Goal: Task Accomplishment & Management: Manage account settings

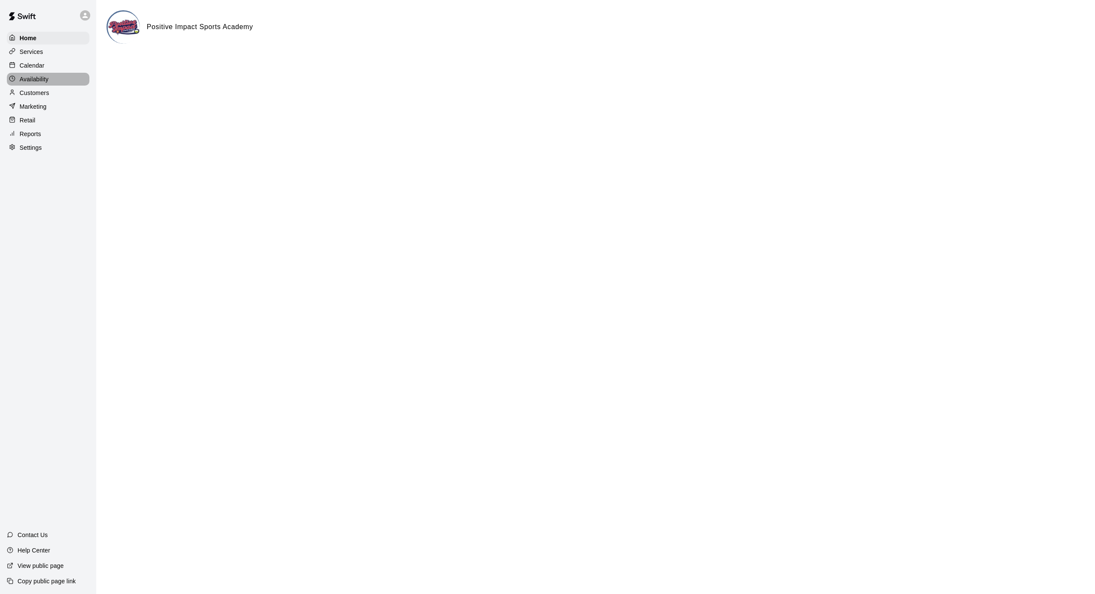
click at [37, 80] on p "Availability" at bounding box center [34, 79] width 29 height 9
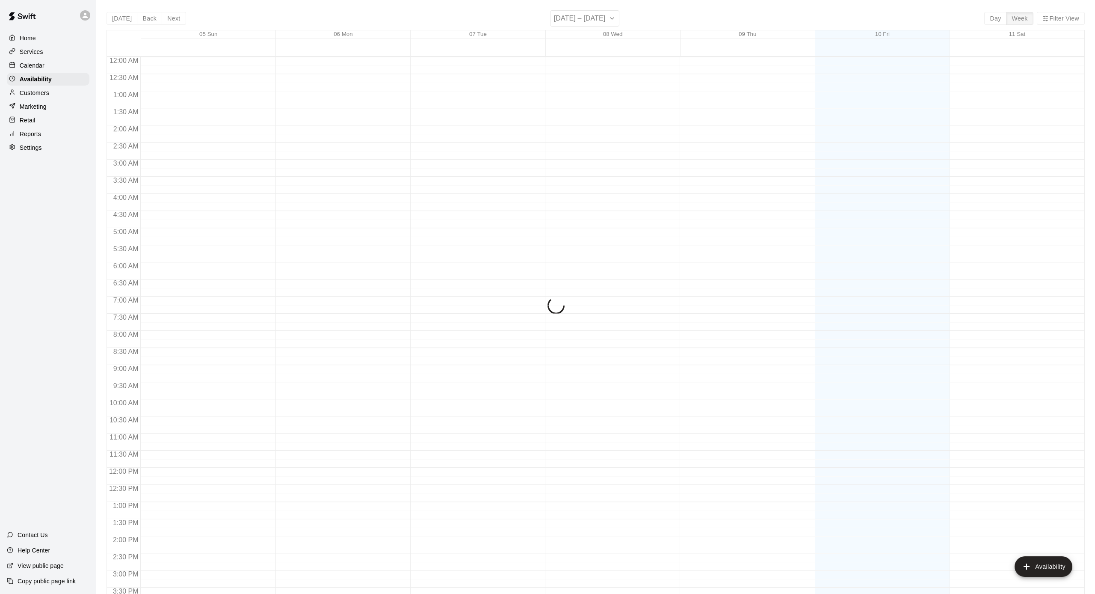
scroll to position [275, 0]
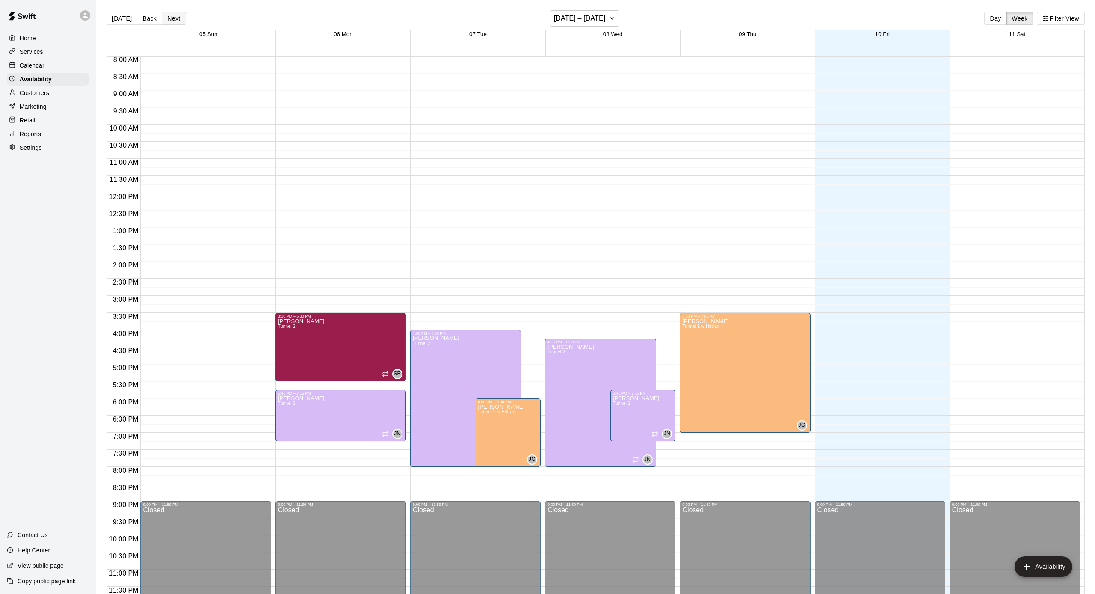
click at [171, 17] on button "Next" at bounding box center [174, 18] width 24 height 13
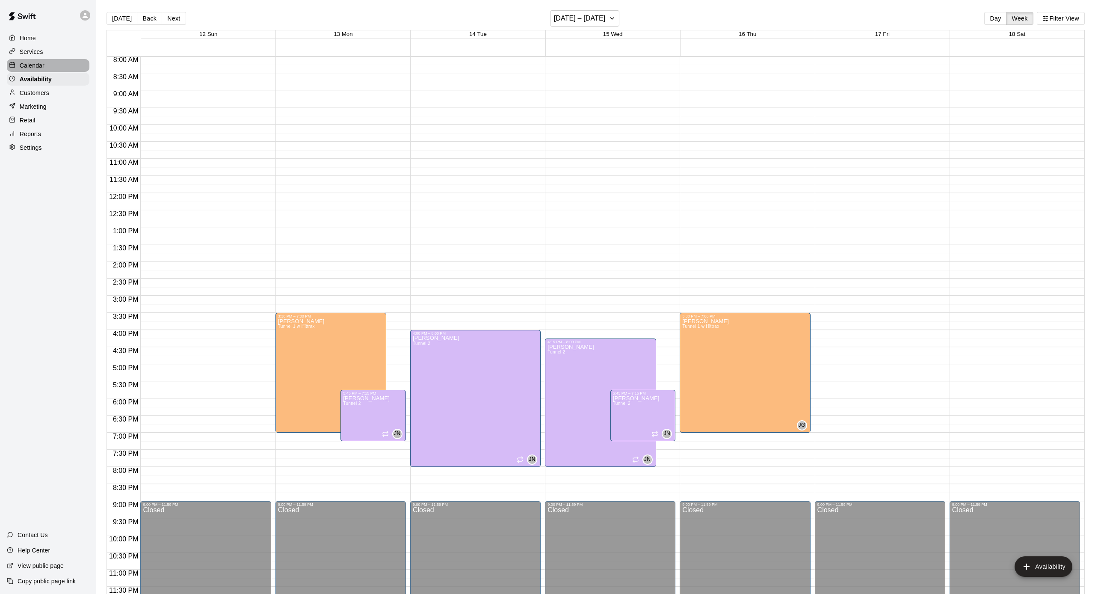
drag, startPoint x: 54, startPoint y: 65, endPoint x: 64, endPoint y: 62, distance: 10.3
click at [54, 65] on div "Calendar" at bounding box center [48, 65] width 83 height 13
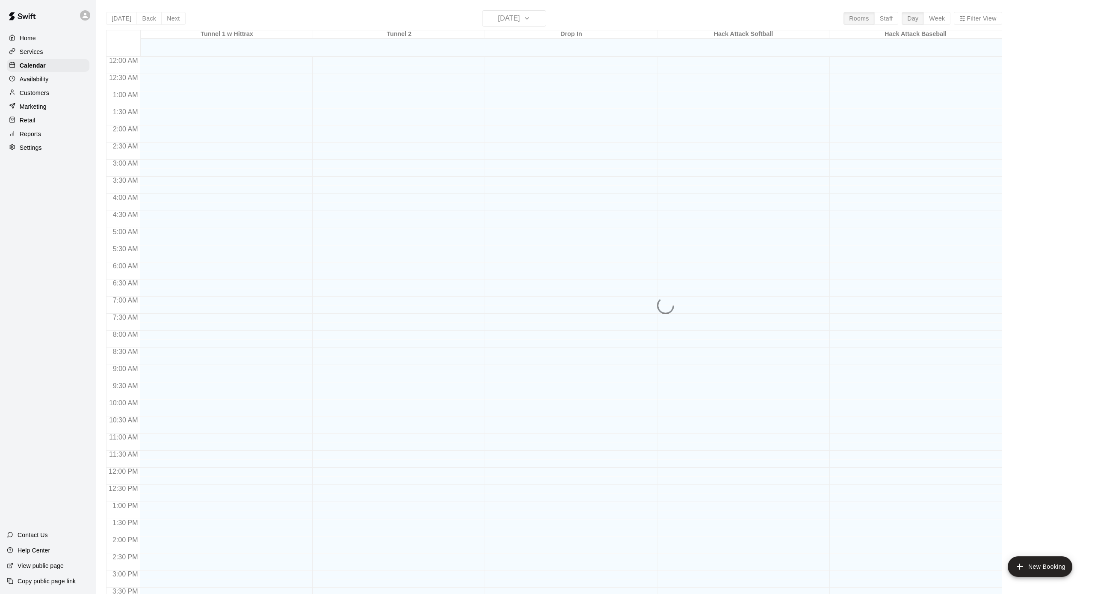
scroll to position [249, 0]
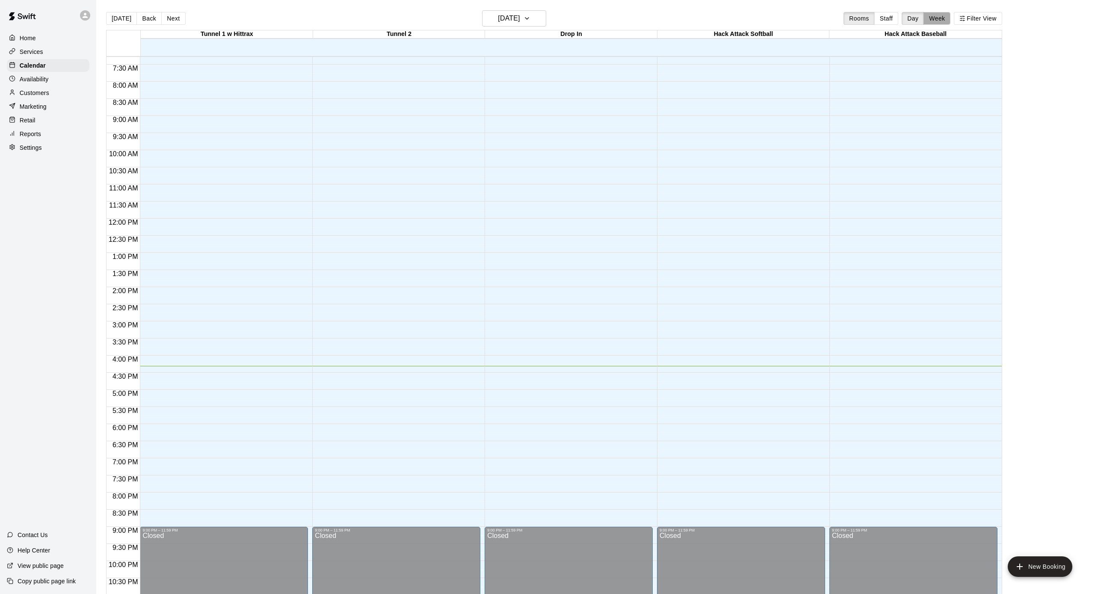
click at [930, 17] on button "Week" at bounding box center [937, 18] width 27 height 13
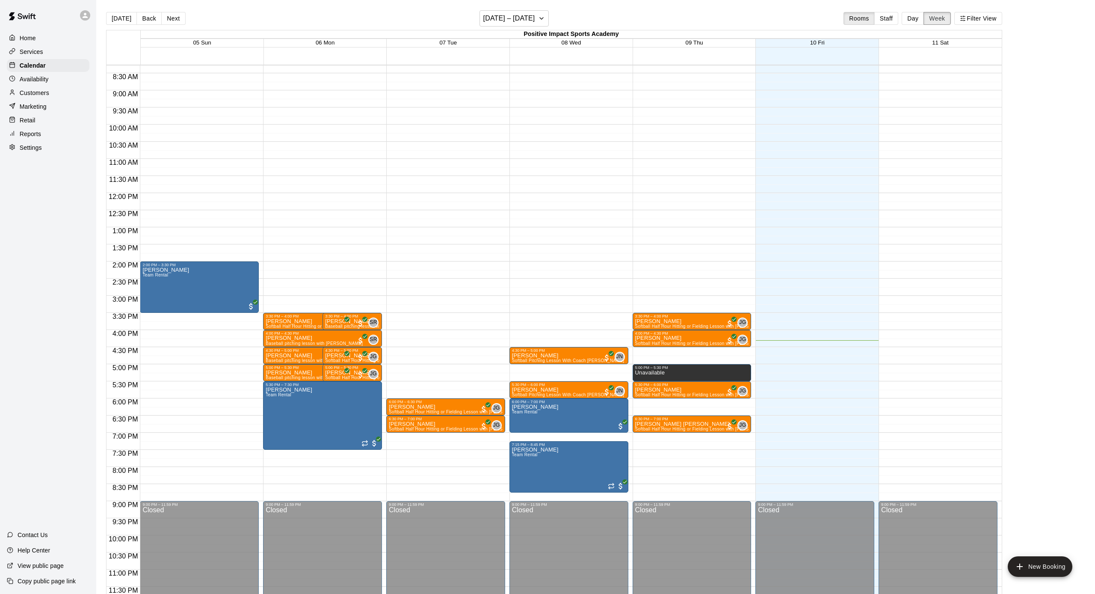
scroll to position [1, 0]
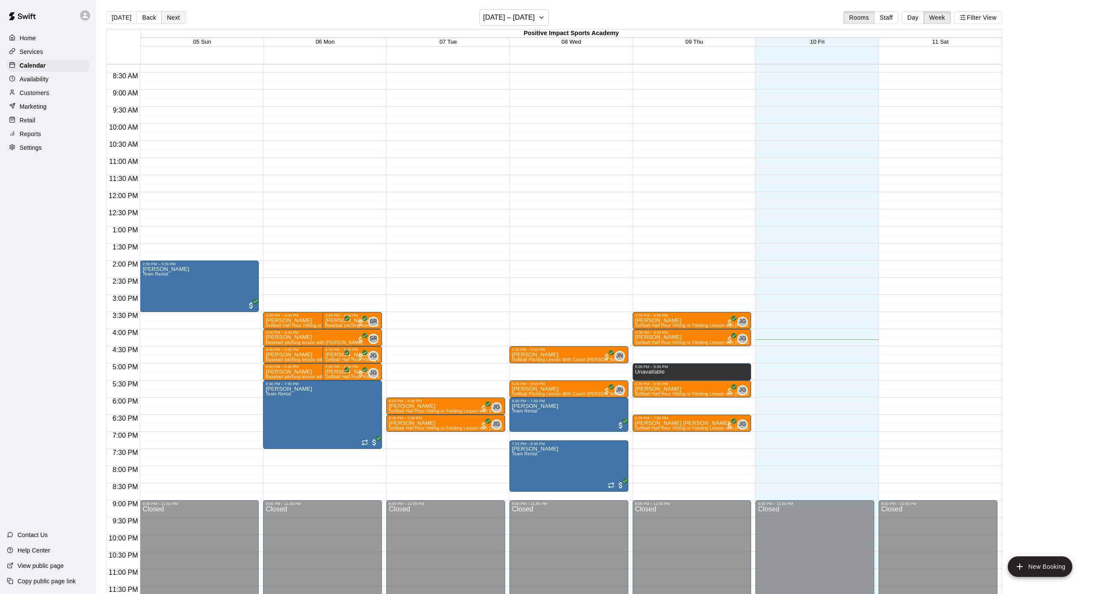
click at [175, 17] on button "Next" at bounding box center [173, 17] width 24 height 13
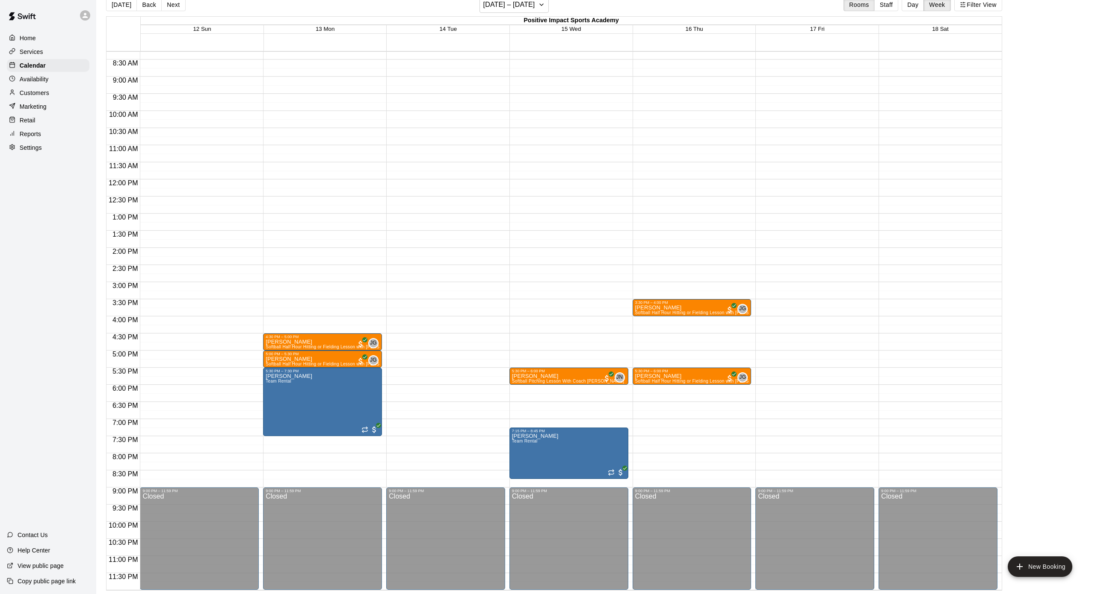
scroll to position [14, 0]
click at [36, 82] on p "Availability" at bounding box center [34, 79] width 29 height 9
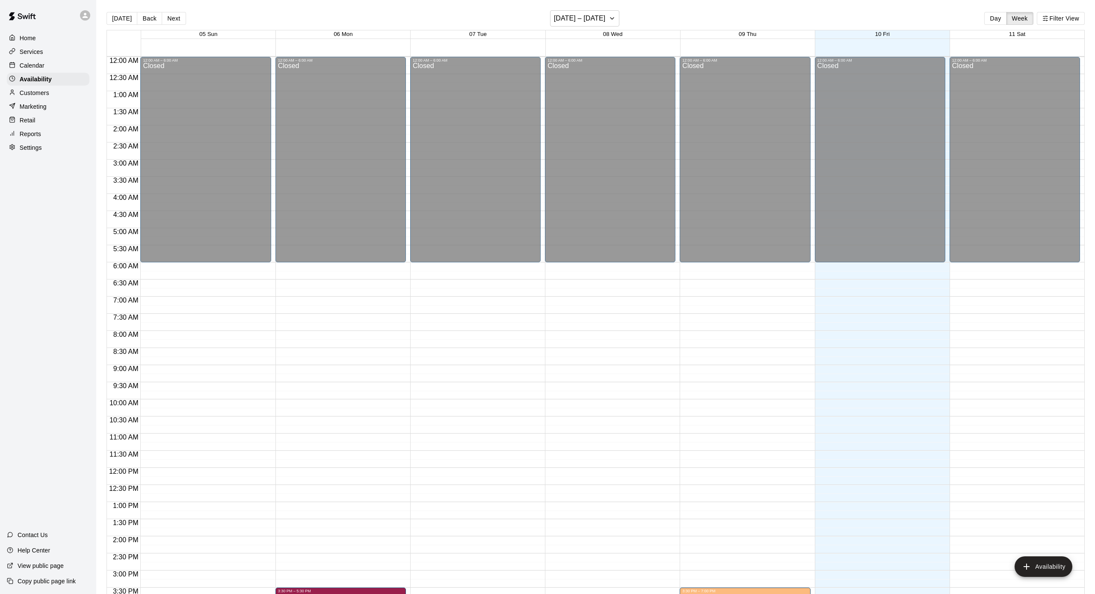
scroll to position [275, 0]
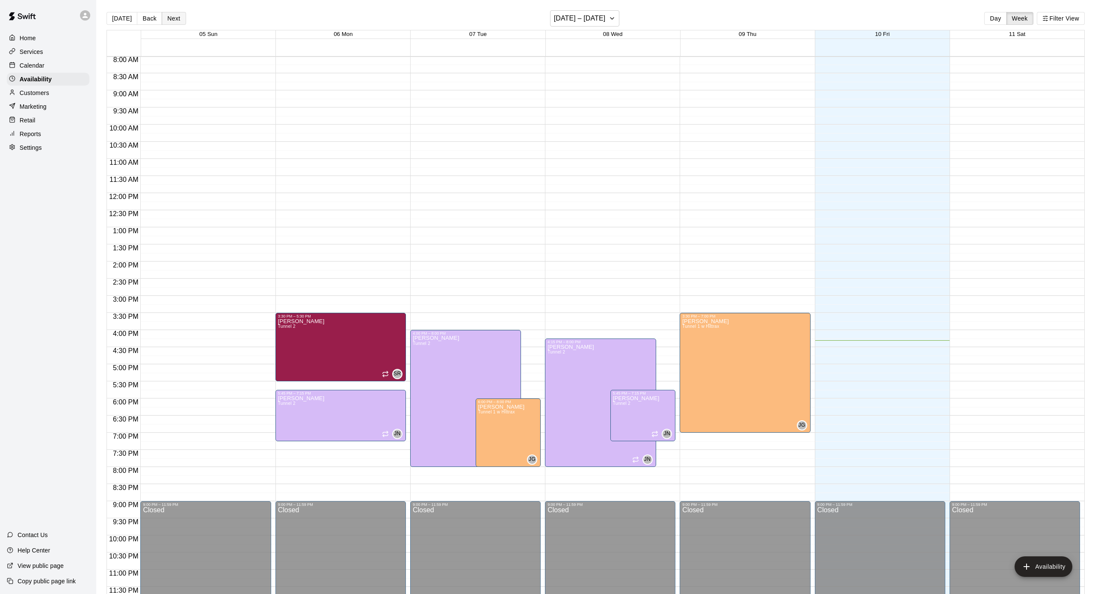
click at [171, 18] on button "Next" at bounding box center [174, 18] width 24 height 13
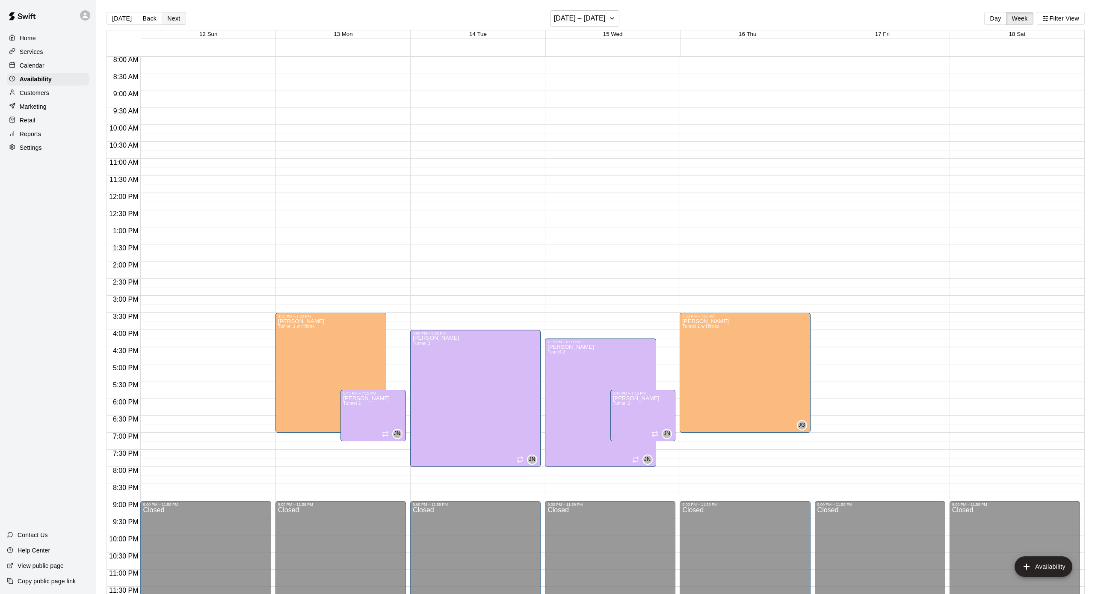
click at [175, 17] on button "Next" at bounding box center [174, 18] width 24 height 13
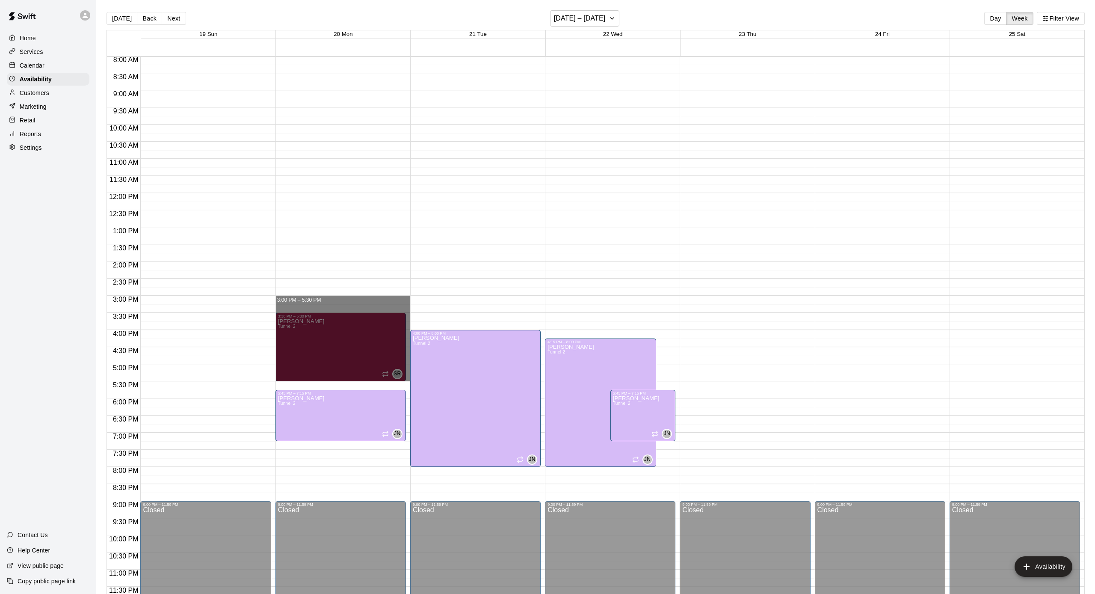
drag, startPoint x: 299, startPoint y: 297, endPoint x: 307, endPoint y: 373, distance: 76.1
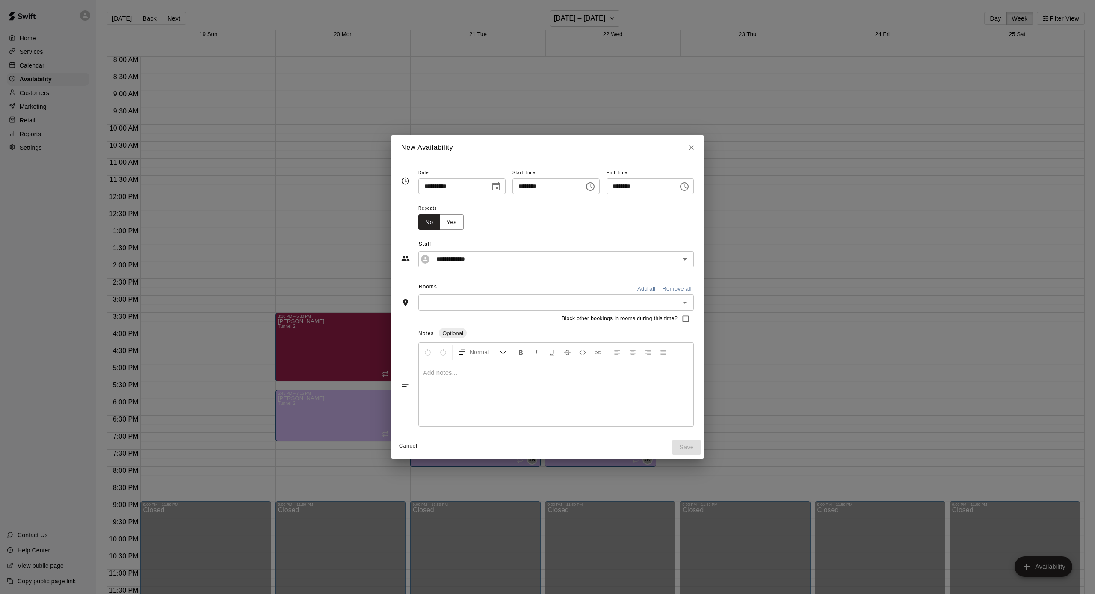
scroll to position [0, 0]
drag, startPoint x: 551, startPoint y: 302, endPoint x: 546, endPoint y: 308, distance: 7.9
click at [551, 302] on input "text" at bounding box center [549, 302] width 256 height 11
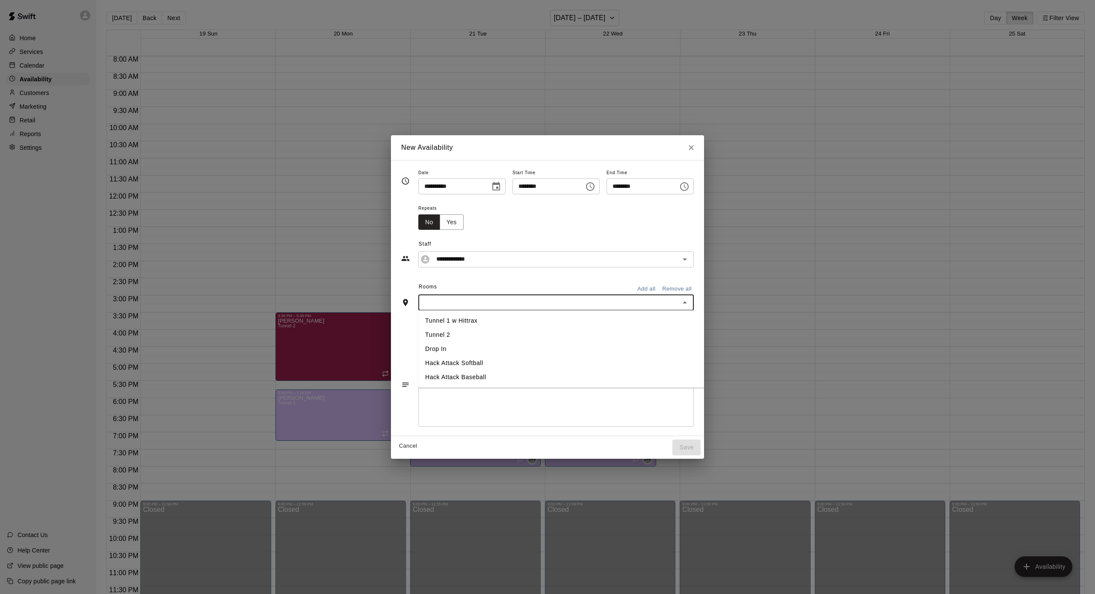
drag, startPoint x: 525, startPoint y: 324, endPoint x: 548, endPoint y: 342, distance: 29.2
click at [525, 324] on li "Tunnel 1 w Hittrax" at bounding box center [562, 321] width 288 height 14
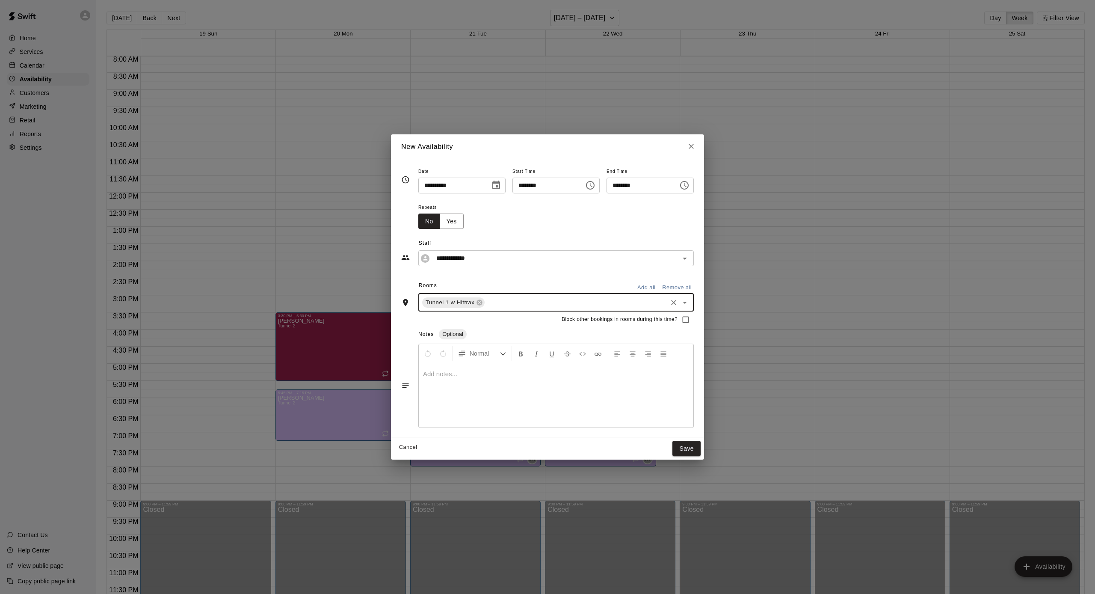
click at [681, 445] on button "Save" at bounding box center [686, 449] width 28 height 16
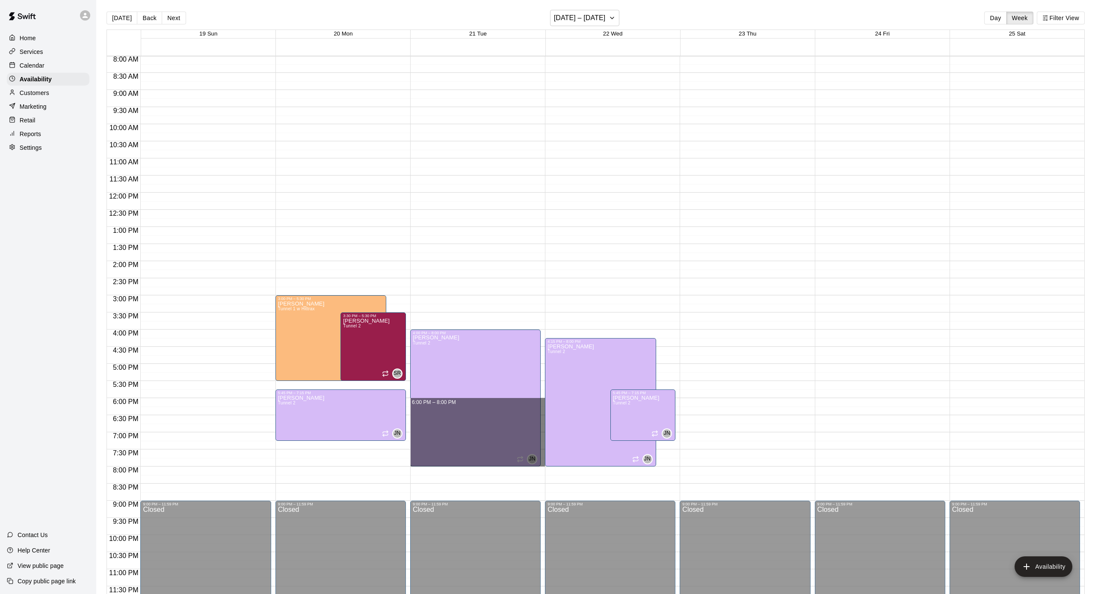
drag, startPoint x: 543, startPoint y: 399, endPoint x: 543, endPoint y: 462, distance: 62.9
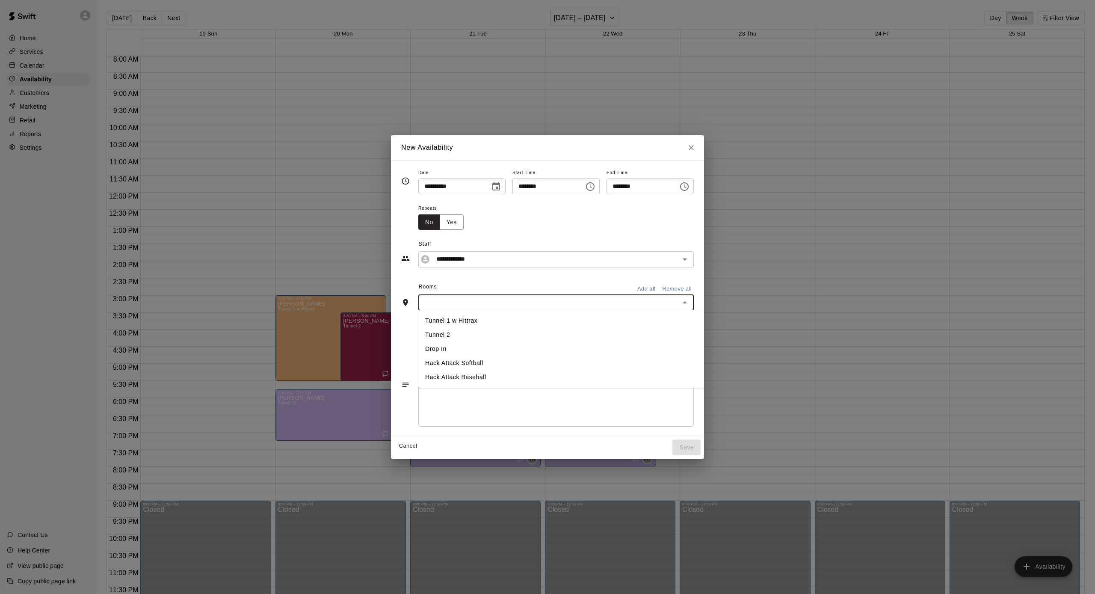
click at [511, 305] on input "text" at bounding box center [549, 302] width 256 height 11
click at [505, 321] on li "Tunnel 1 w Hittrax" at bounding box center [562, 321] width 288 height 14
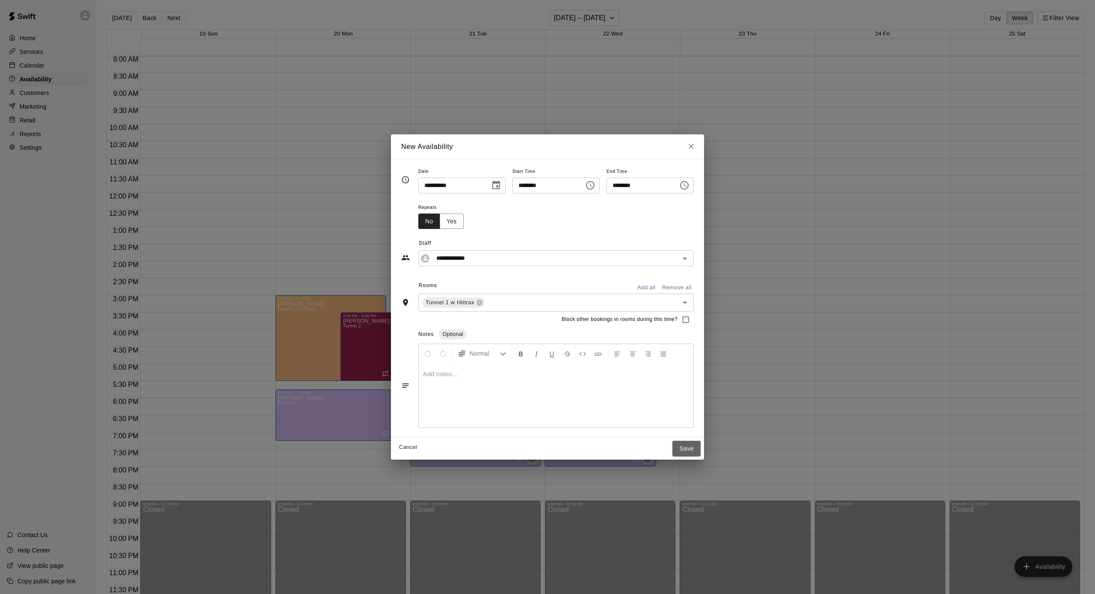
click at [697, 455] on button "Save" at bounding box center [686, 449] width 28 height 16
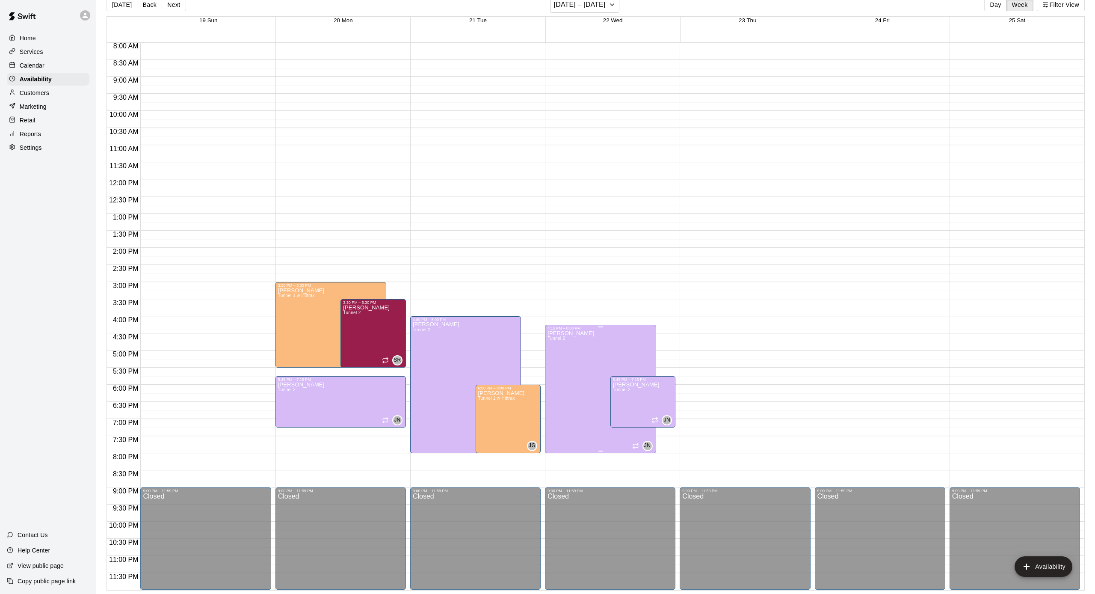
scroll to position [14, 0]
click at [32, 93] on p "Customers" at bounding box center [35, 93] width 30 height 9
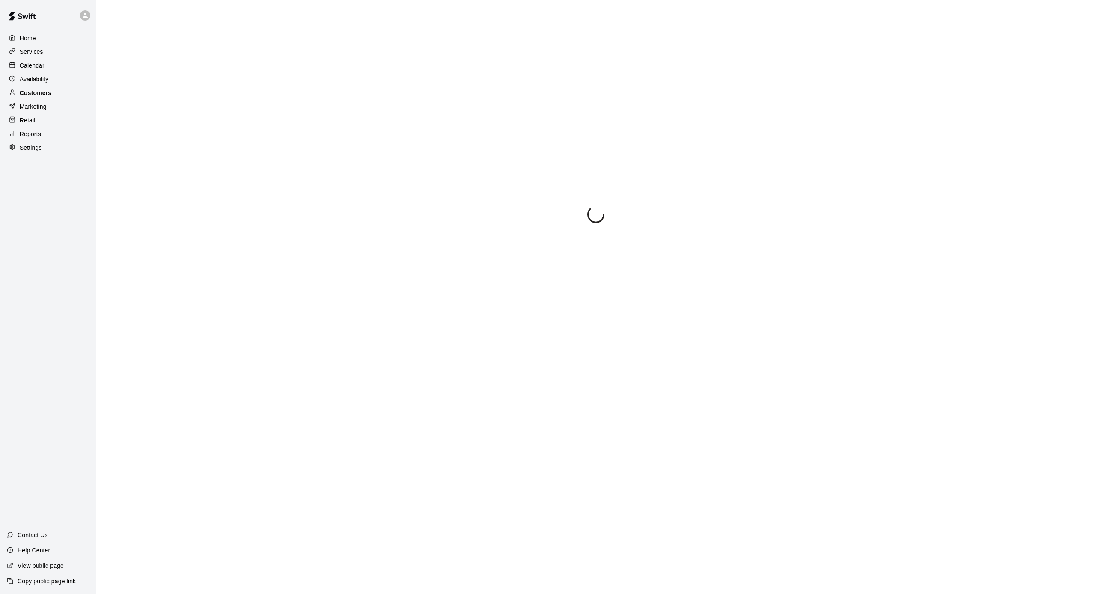
scroll to position [1, 0]
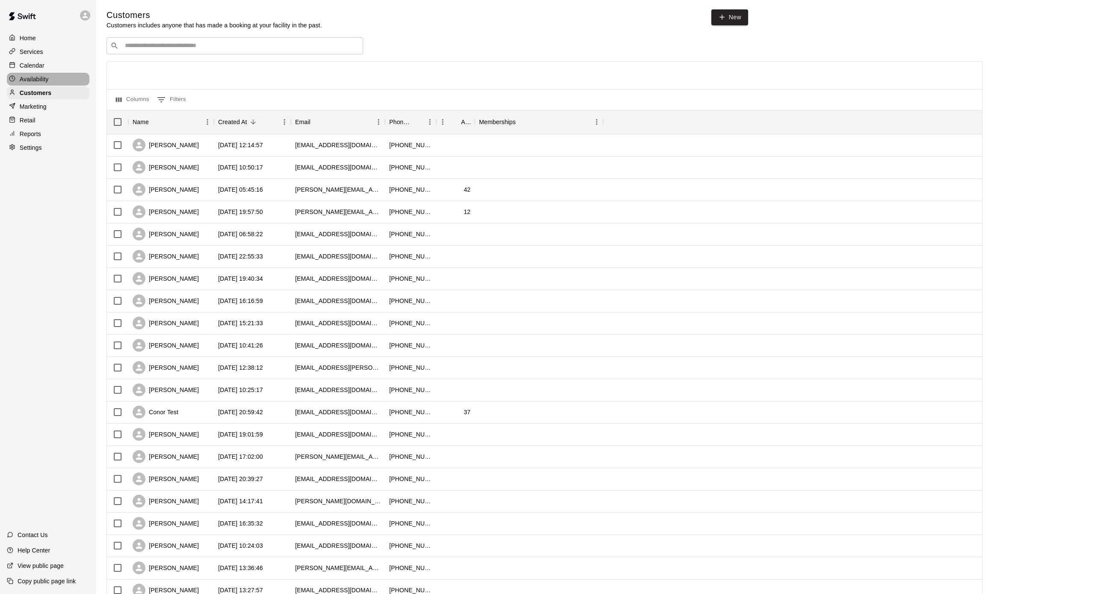
click at [41, 80] on p "Availability" at bounding box center [34, 79] width 29 height 9
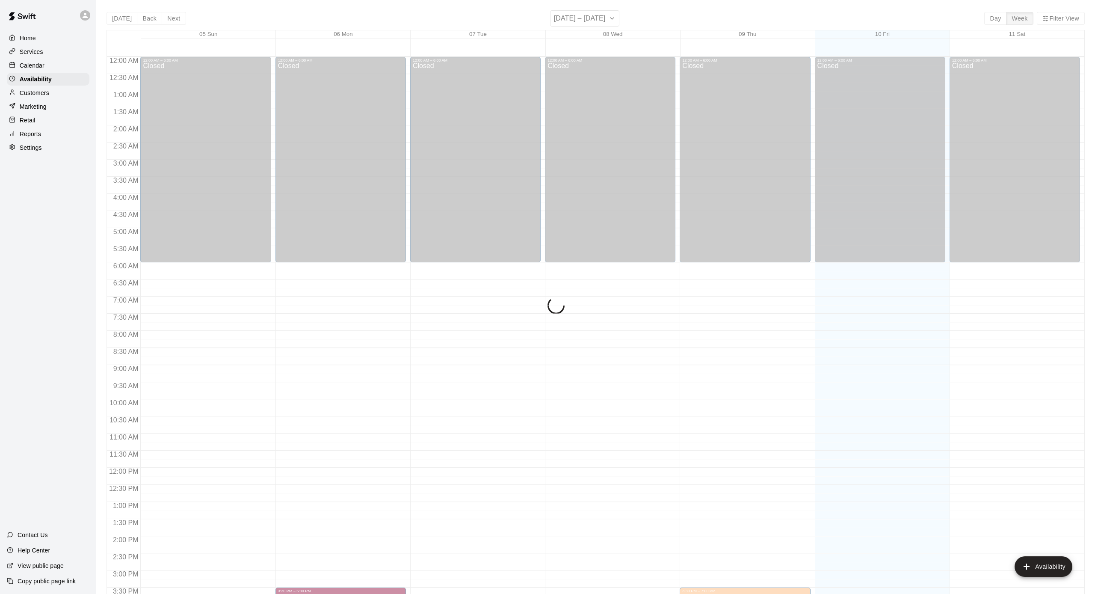
scroll to position [275, 0]
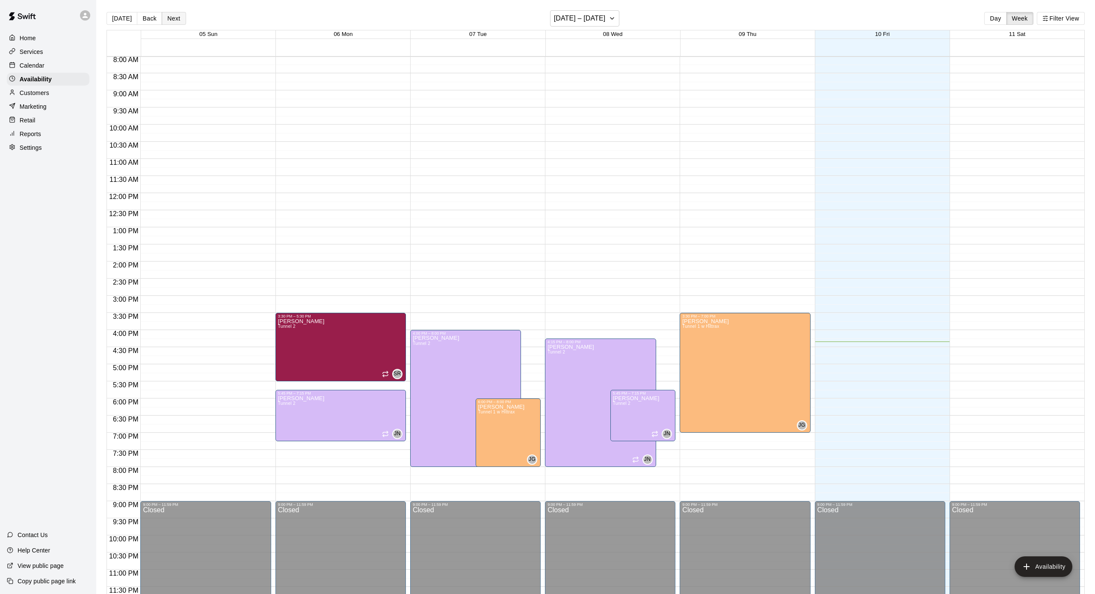
click at [178, 17] on button "Next" at bounding box center [174, 18] width 24 height 13
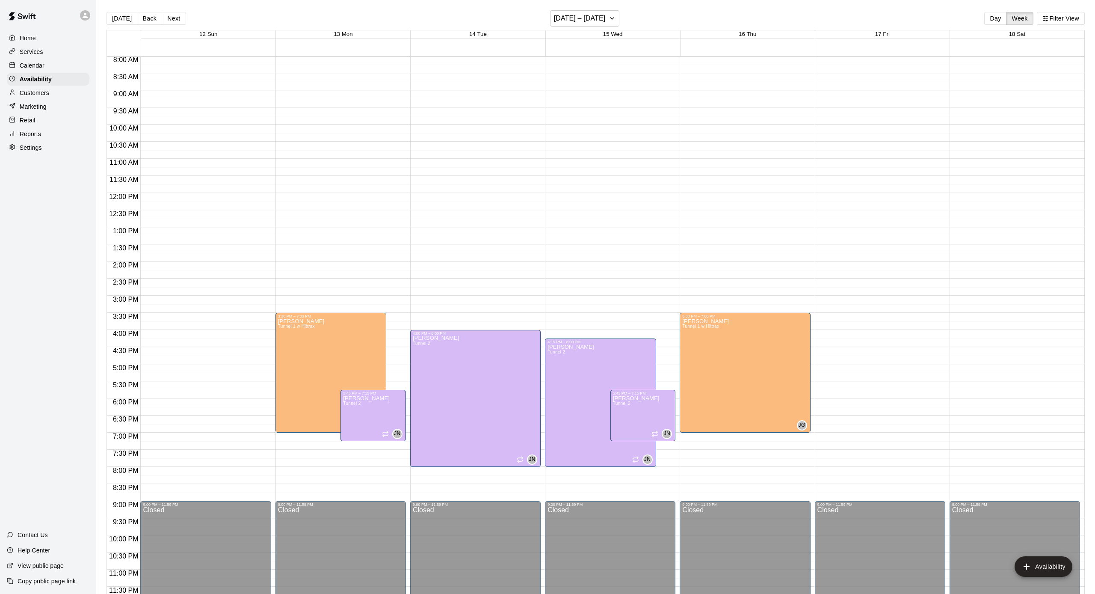
scroll to position [0, 0]
click at [178, 17] on button "Next" at bounding box center [174, 18] width 24 height 13
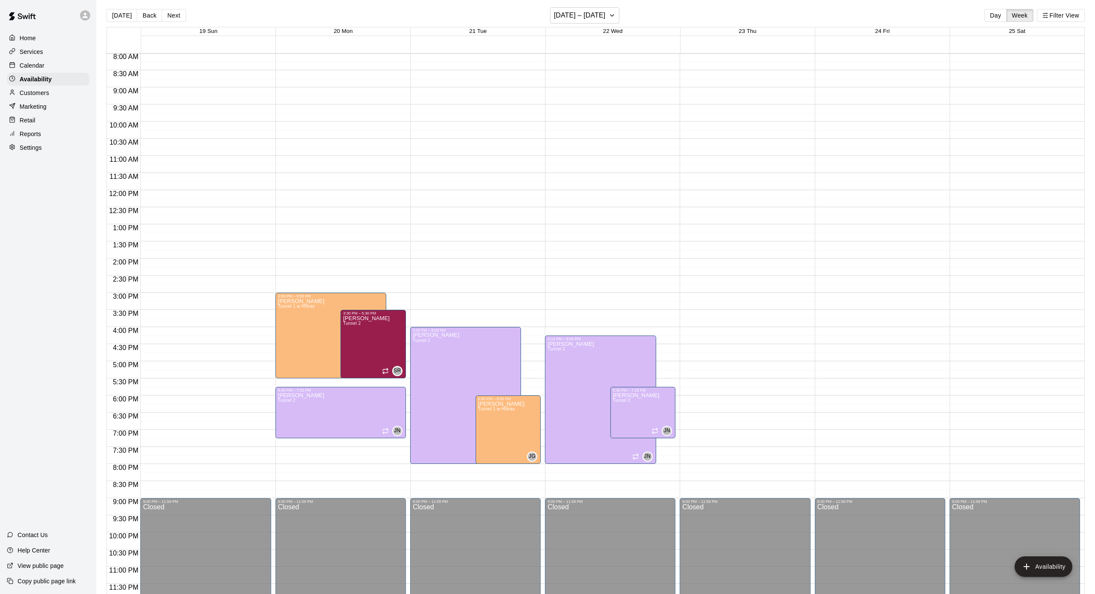
scroll to position [0, 0]
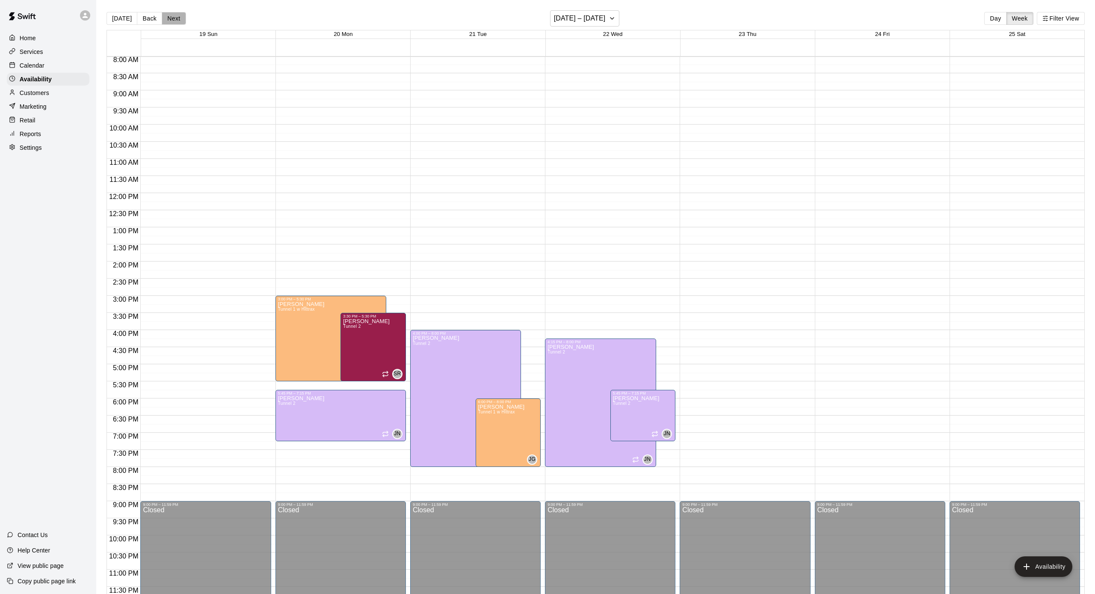
click at [178, 17] on button "Next" at bounding box center [174, 18] width 24 height 13
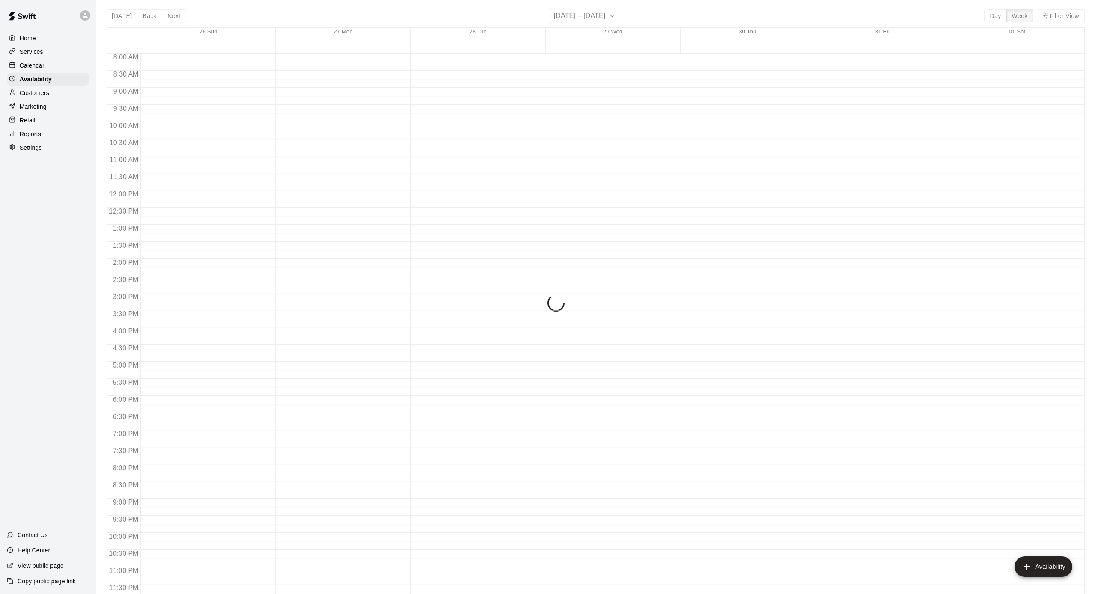
scroll to position [3, 0]
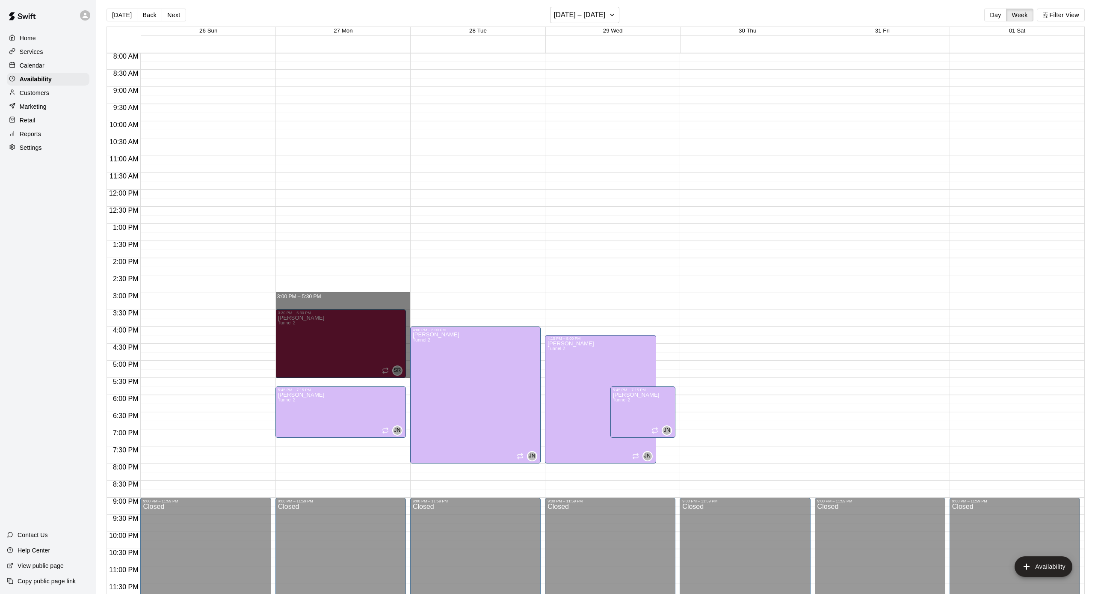
drag, startPoint x: 391, startPoint y: 293, endPoint x: 399, endPoint y: 370, distance: 77.8
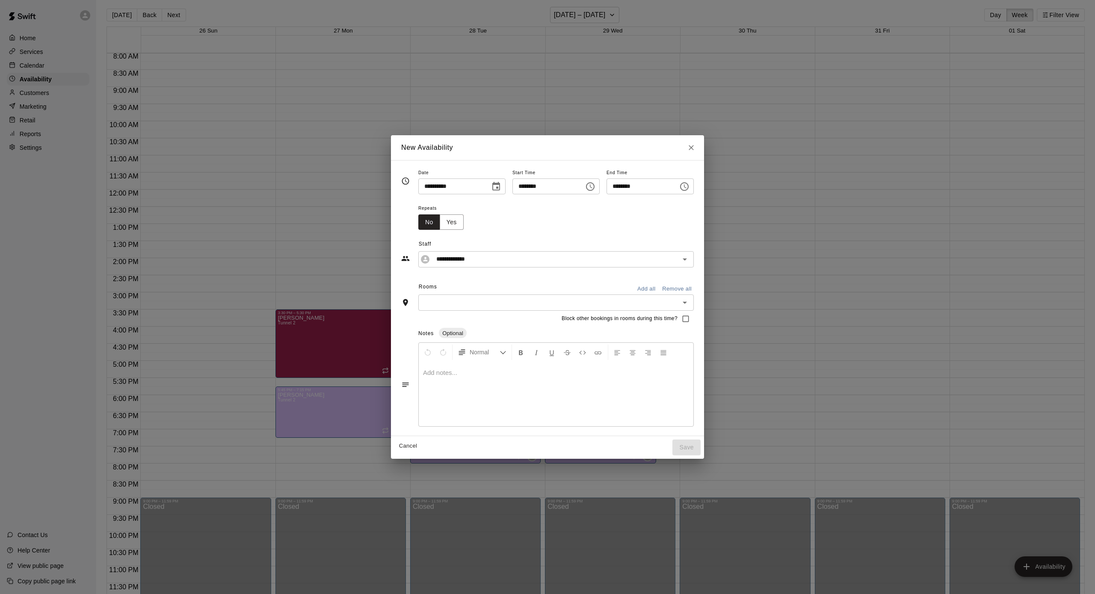
click at [613, 299] on input "text" at bounding box center [549, 302] width 256 height 11
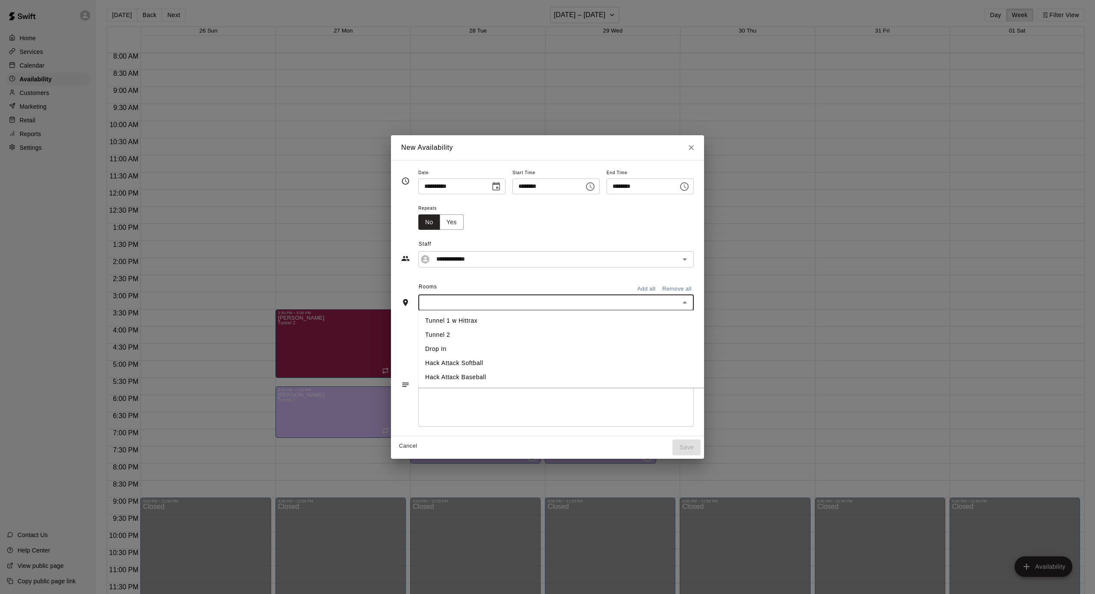
click at [540, 317] on li "Tunnel 1 w Hittrax" at bounding box center [562, 321] width 288 height 14
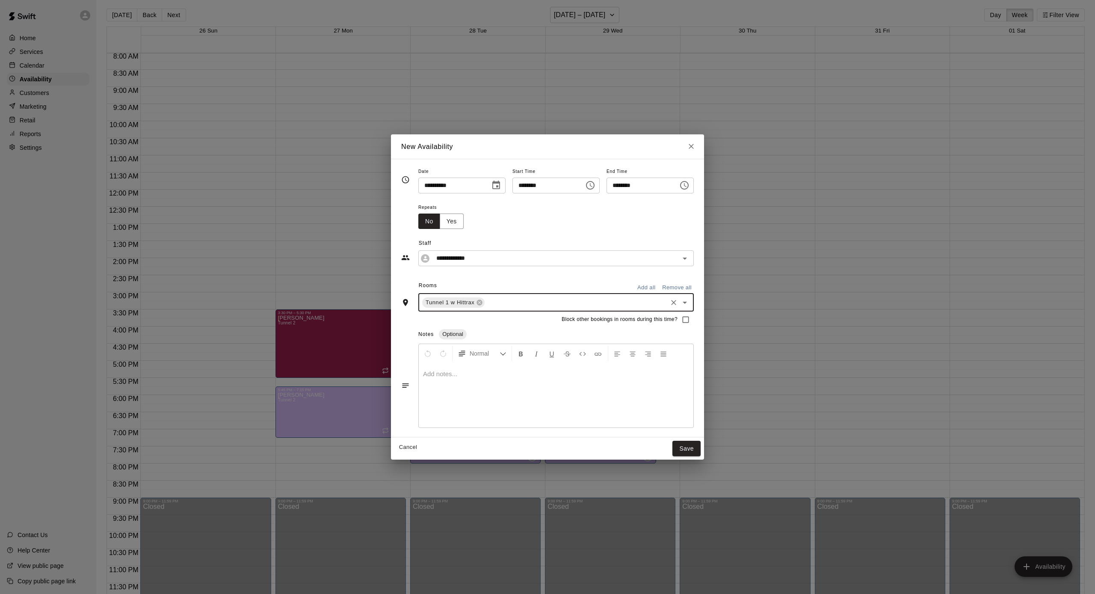
click at [699, 450] on button "Save" at bounding box center [686, 449] width 28 height 16
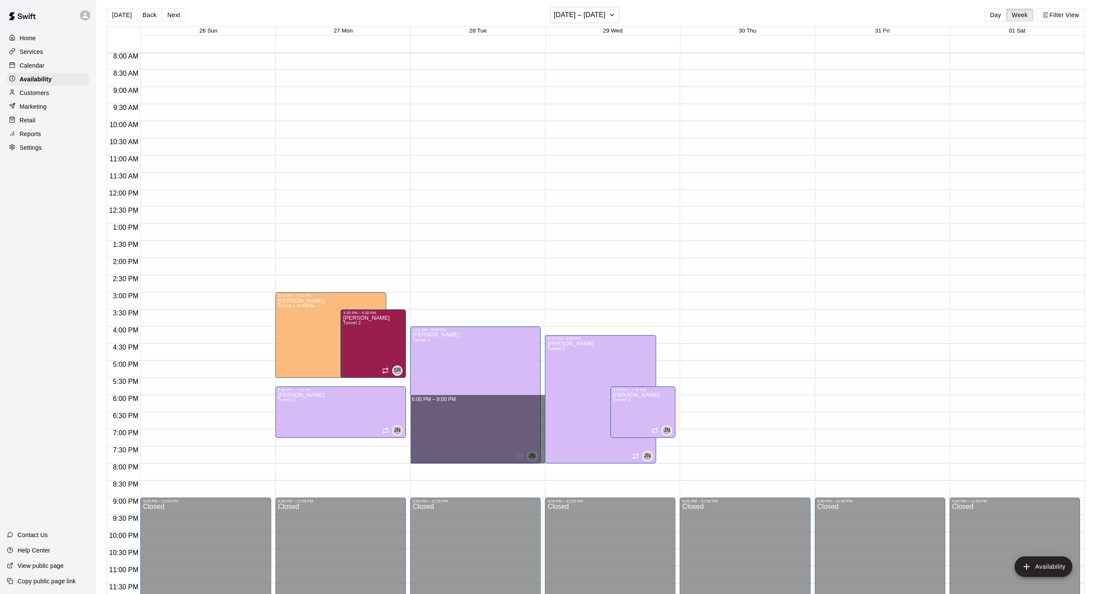
drag, startPoint x: 543, startPoint y: 396, endPoint x: 536, endPoint y: 460, distance: 64.6
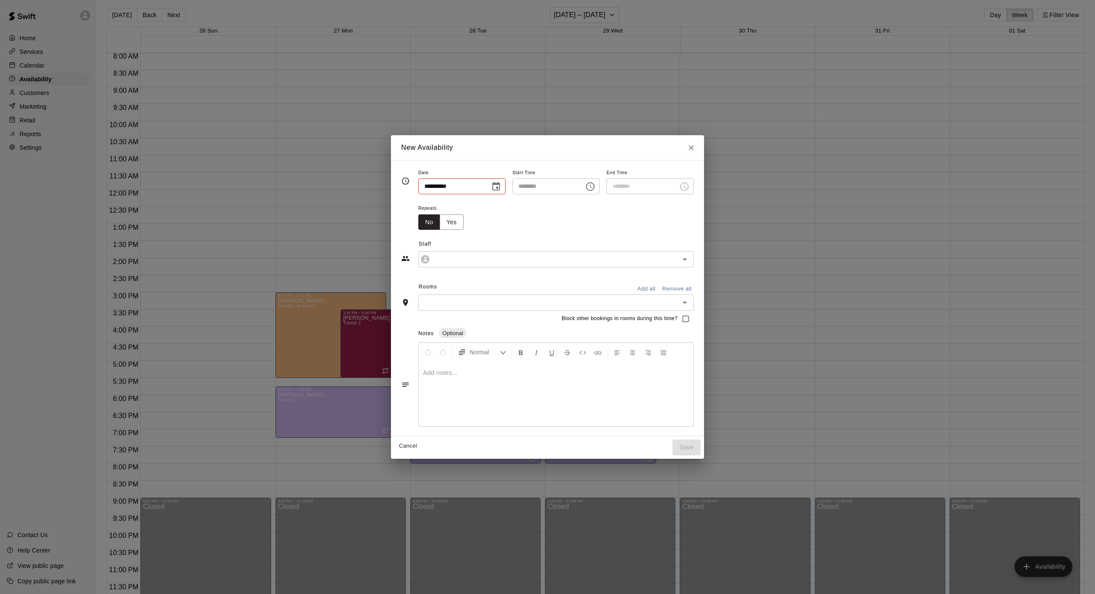
type input "**********"
type input "********"
type input "**********"
click at [597, 302] on input "text" at bounding box center [549, 302] width 256 height 11
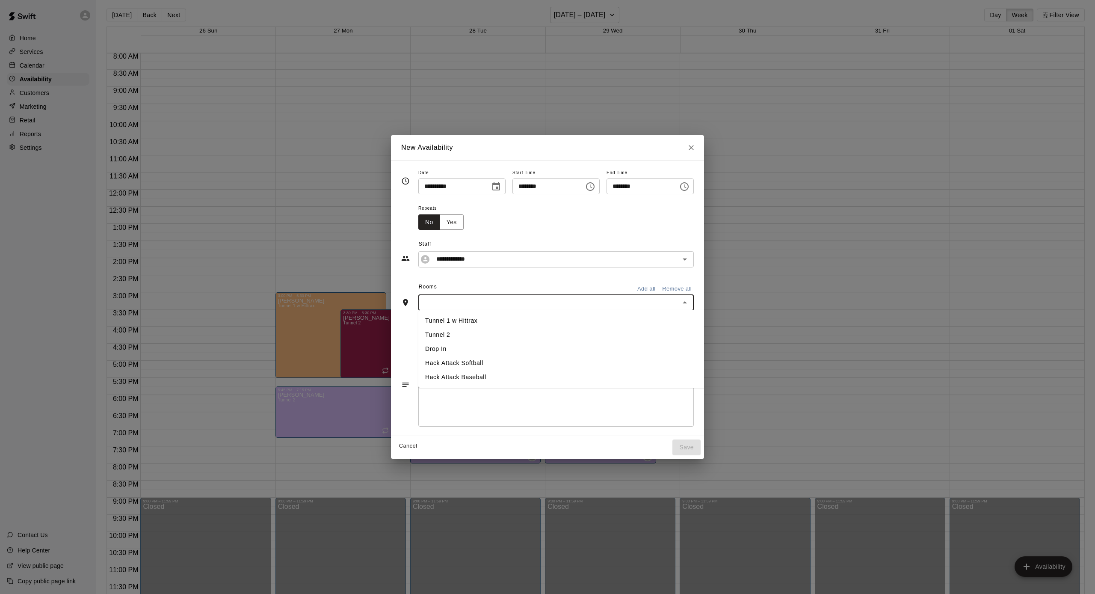
click at [554, 318] on li "Tunnel 1 w Hittrax" at bounding box center [562, 321] width 288 height 14
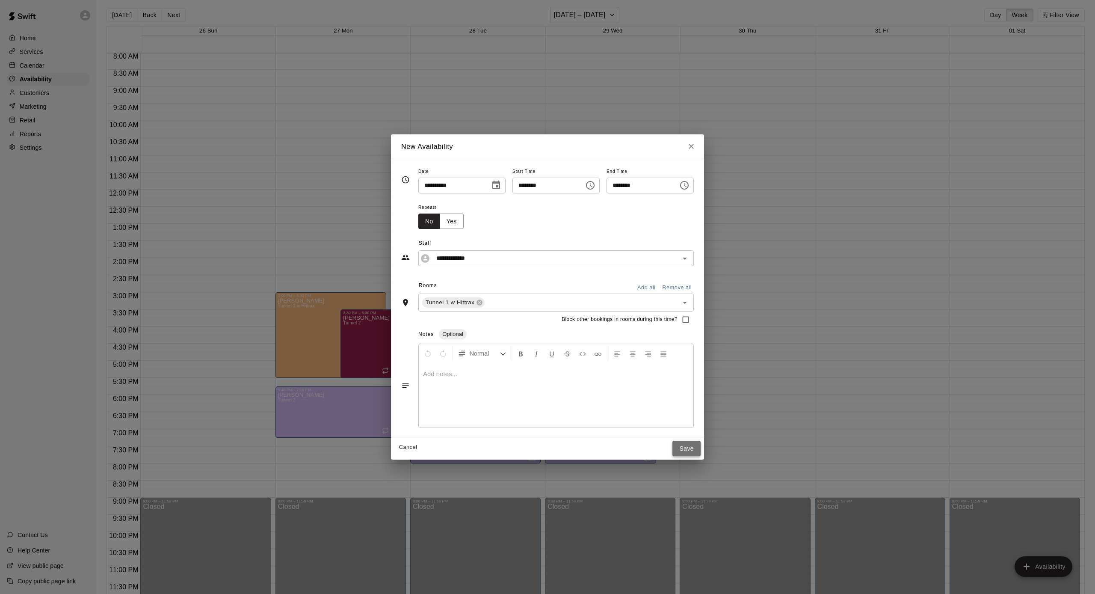
click at [689, 442] on button "Save" at bounding box center [686, 449] width 28 height 16
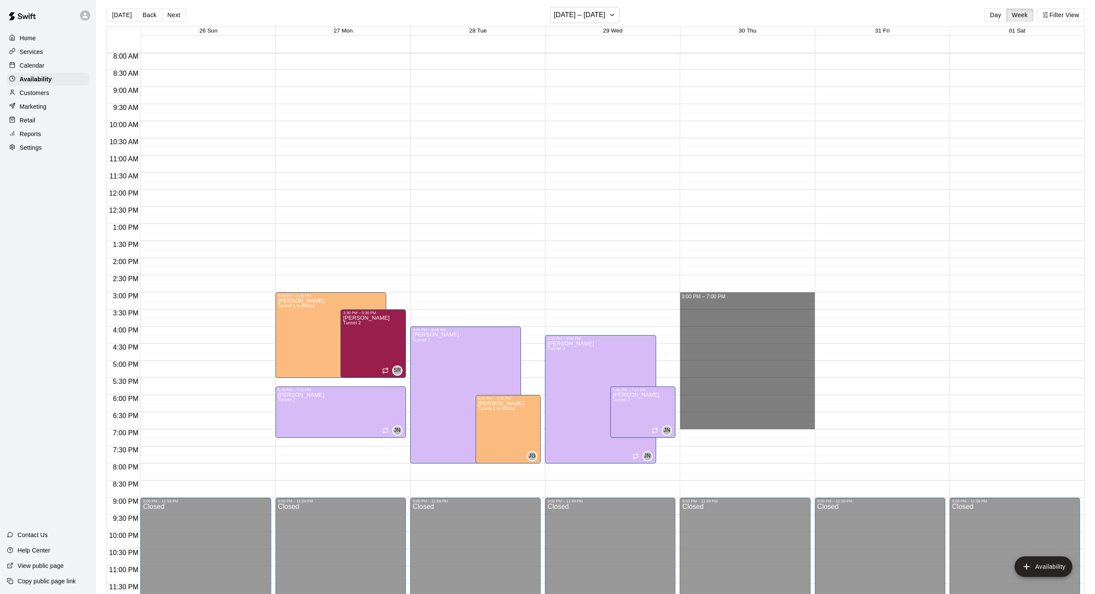
drag, startPoint x: 767, startPoint y: 294, endPoint x: 770, endPoint y: 426, distance: 131.4
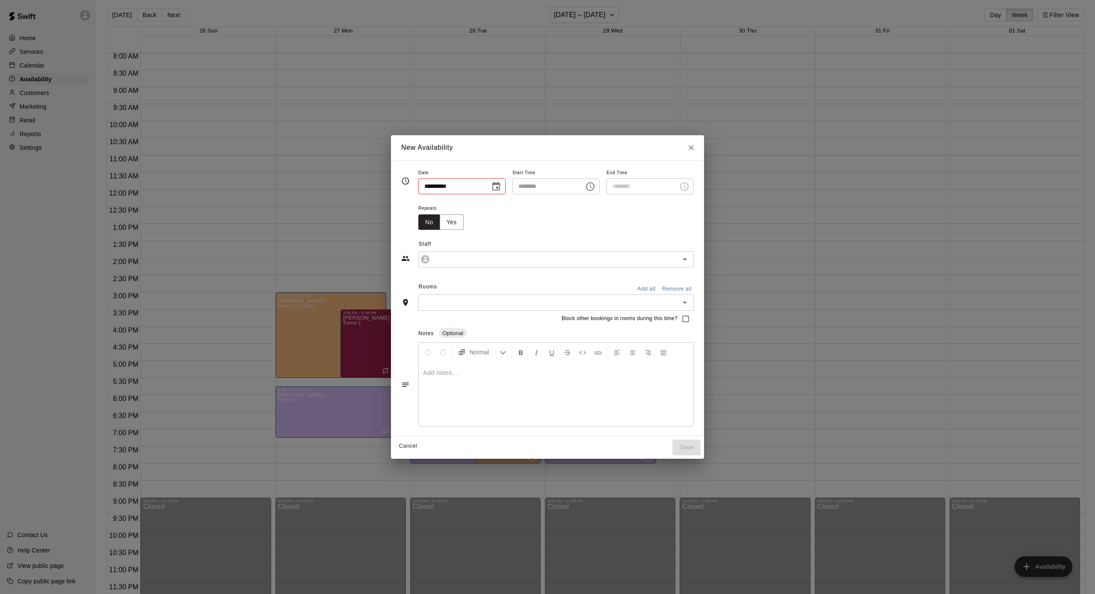
type input "**********"
type input "********"
type input "**********"
click at [634, 305] on input "text" at bounding box center [549, 302] width 256 height 11
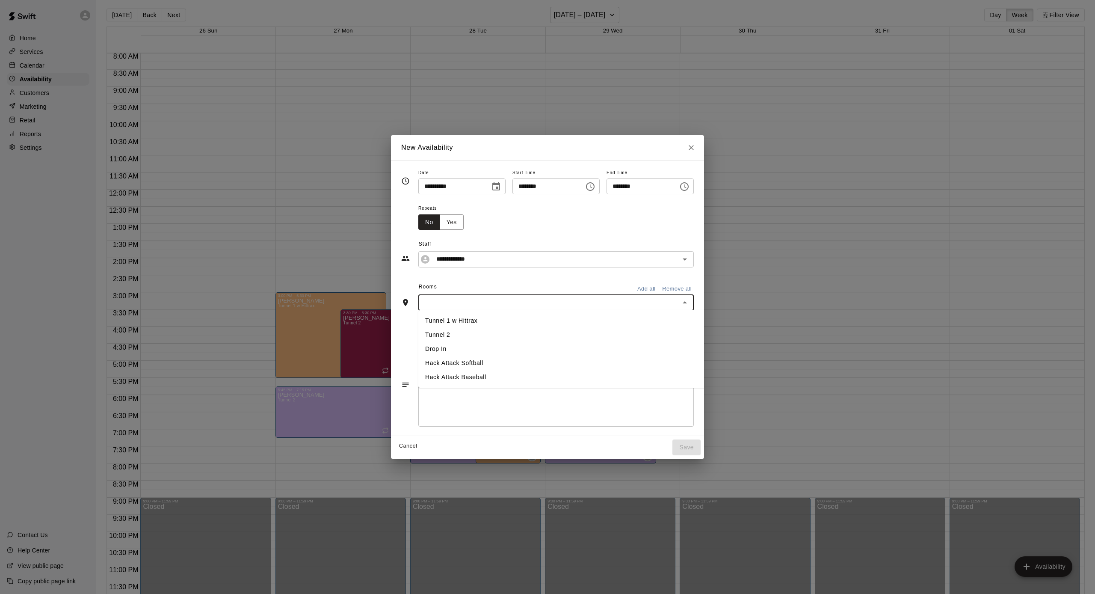
click at [597, 325] on li "Tunnel 1 w Hittrax" at bounding box center [562, 321] width 288 height 14
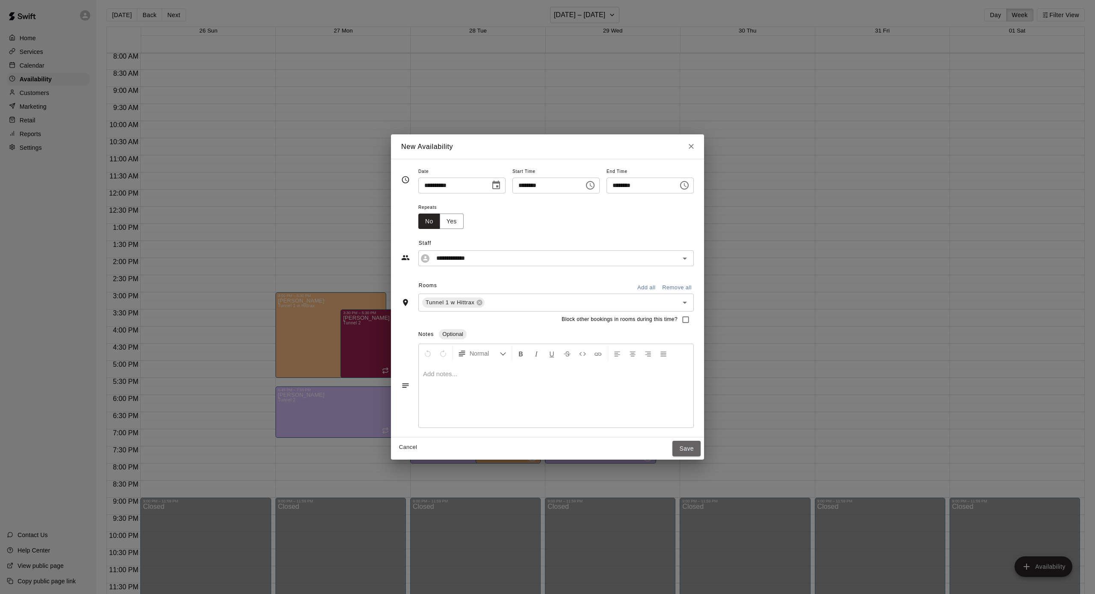
click at [697, 451] on button "Save" at bounding box center [686, 449] width 28 height 16
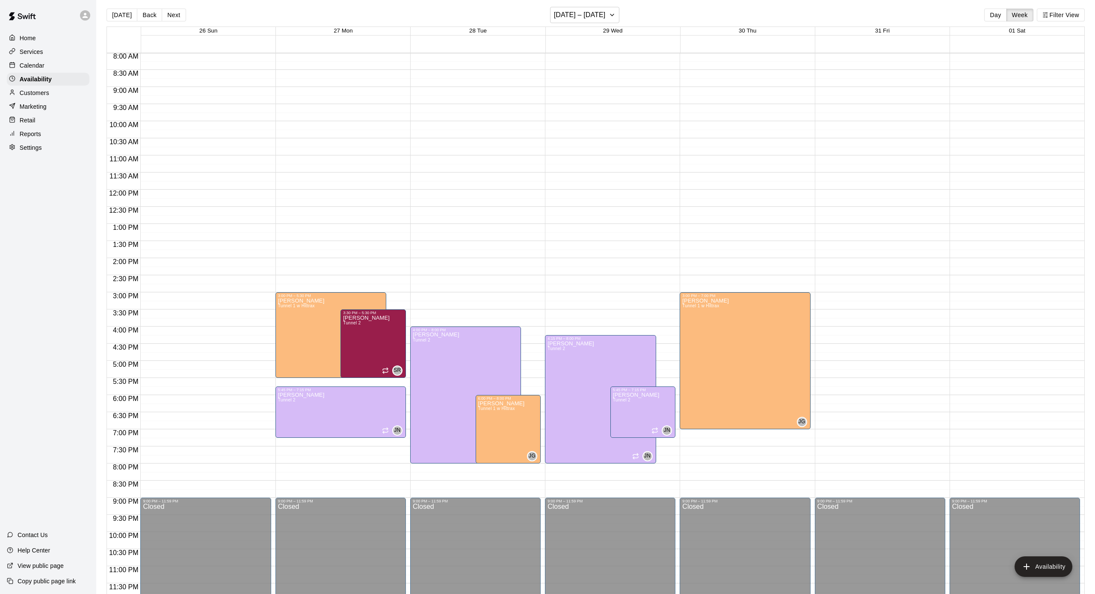
click at [57, 65] on div "Calendar" at bounding box center [48, 65] width 83 height 13
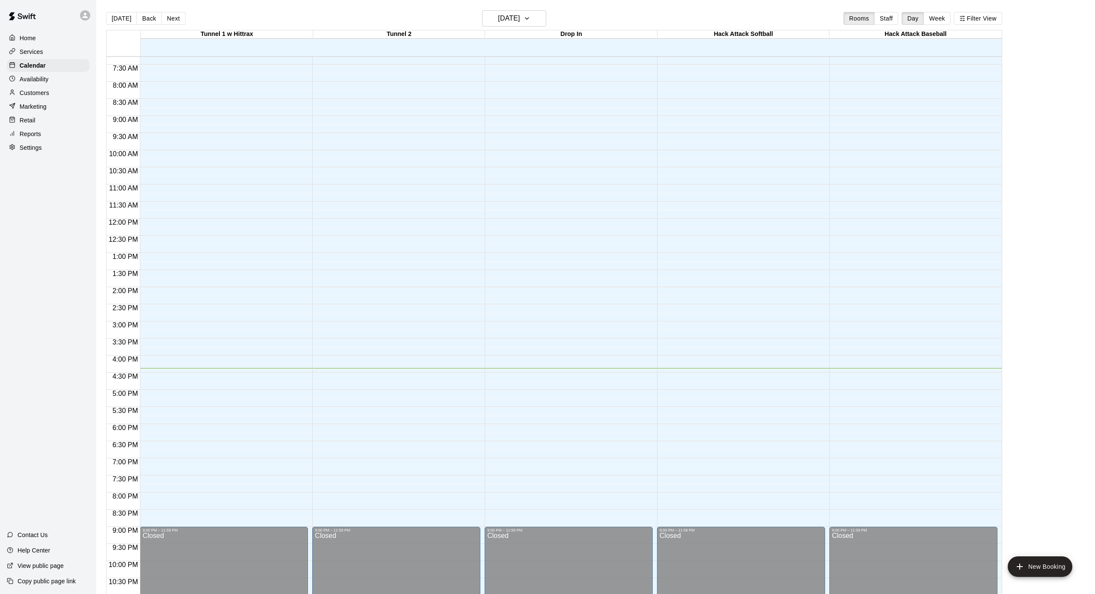
scroll to position [0, 0]
click at [54, 79] on div "Availability" at bounding box center [48, 79] width 83 height 13
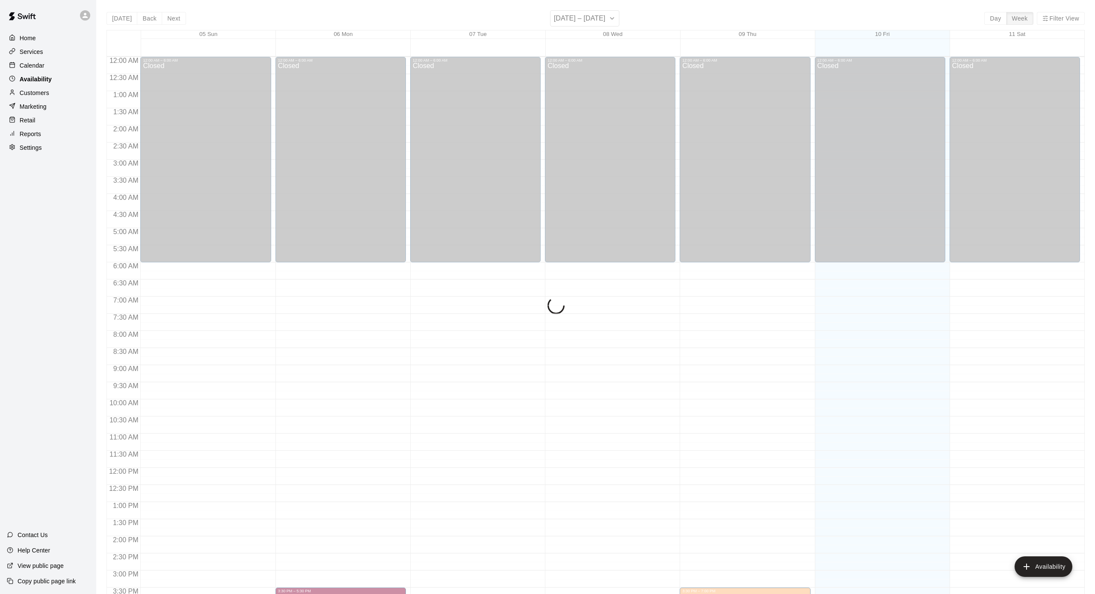
scroll to position [275, 0]
